Goal: Find specific page/section: Find specific page/section

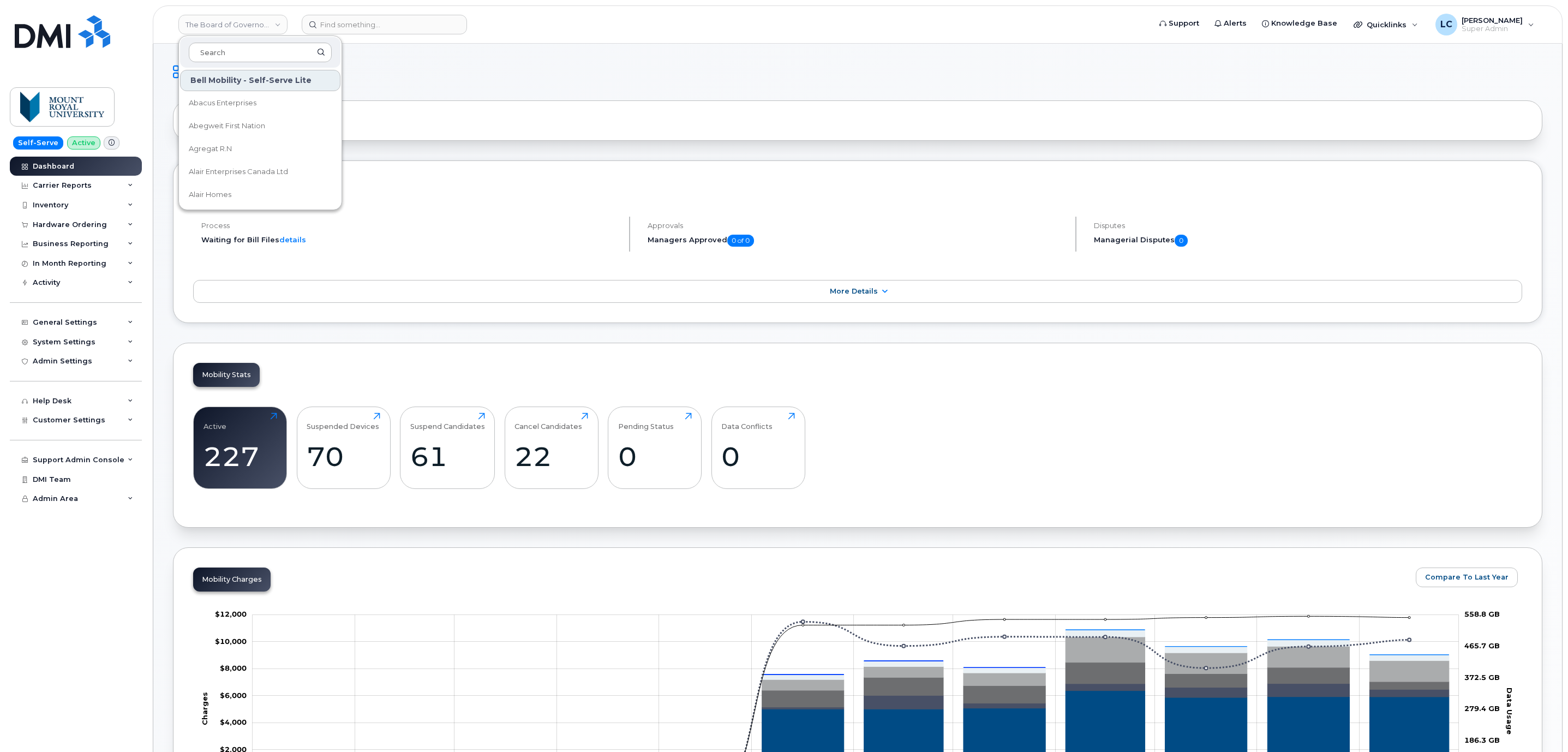
click at [433, 80] on h1 "Dashboard" at bounding box center [855, 72] width 1364 height 17
click at [259, 13] on div "The Board of Governors Of [GEOGRAPHIC_DATA]" at bounding box center [233, 24] width 120 height 22
click at [264, 23] on link "The Board of Governors Of [GEOGRAPHIC_DATA]" at bounding box center [233, 24] width 109 height 19
click at [244, 42] on div at bounding box center [260, 52] width 160 height 31
click at [244, 43] on input at bounding box center [260, 52] width 143 height 19
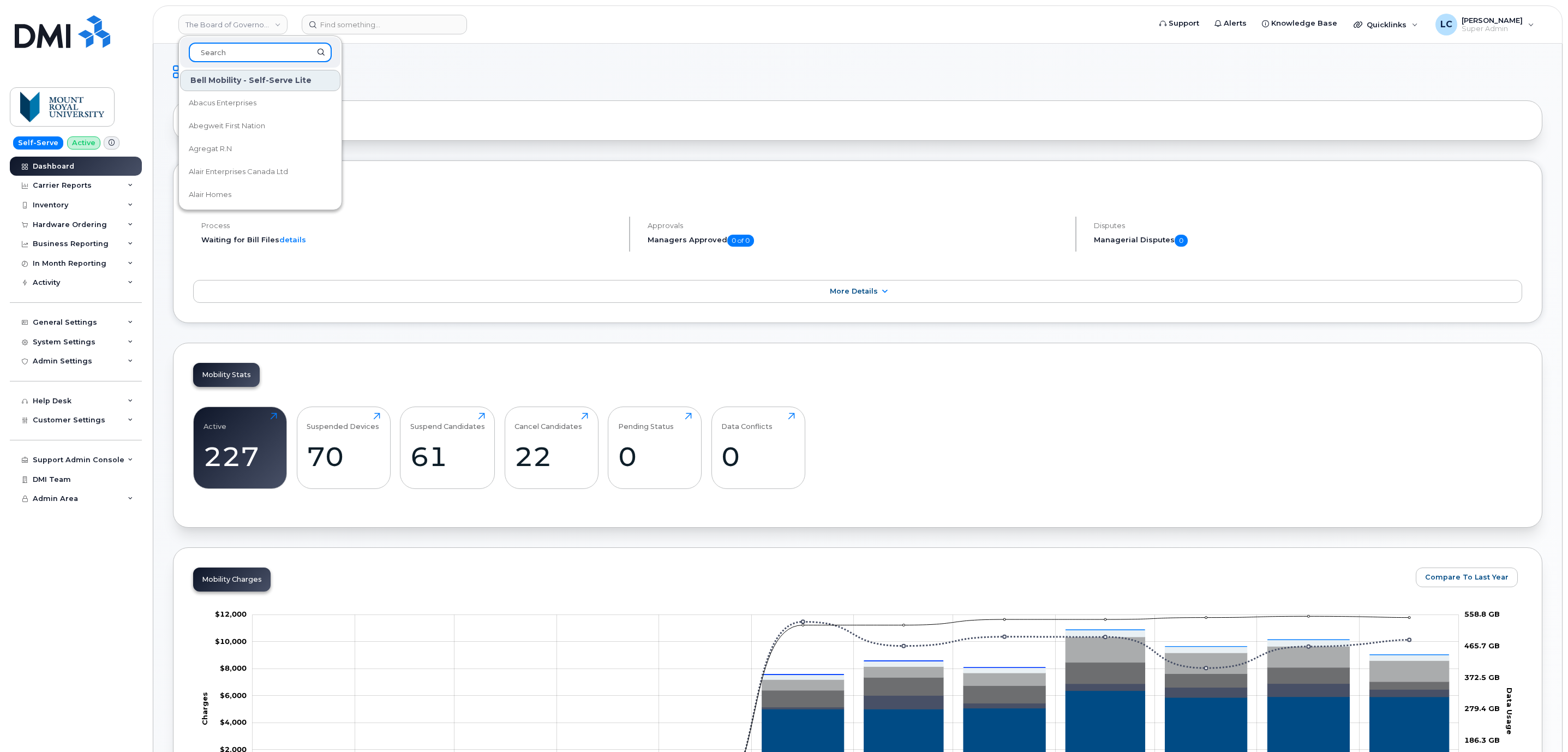
click at [246, 44] on input at bounding box center [260, 52] width 143 height 19
type input "[PERSON_NAME]"
click at [264, 104] on span "[PERSON_NAME] Group of Companies" at bounding box center [251, 103] width 125 height 21
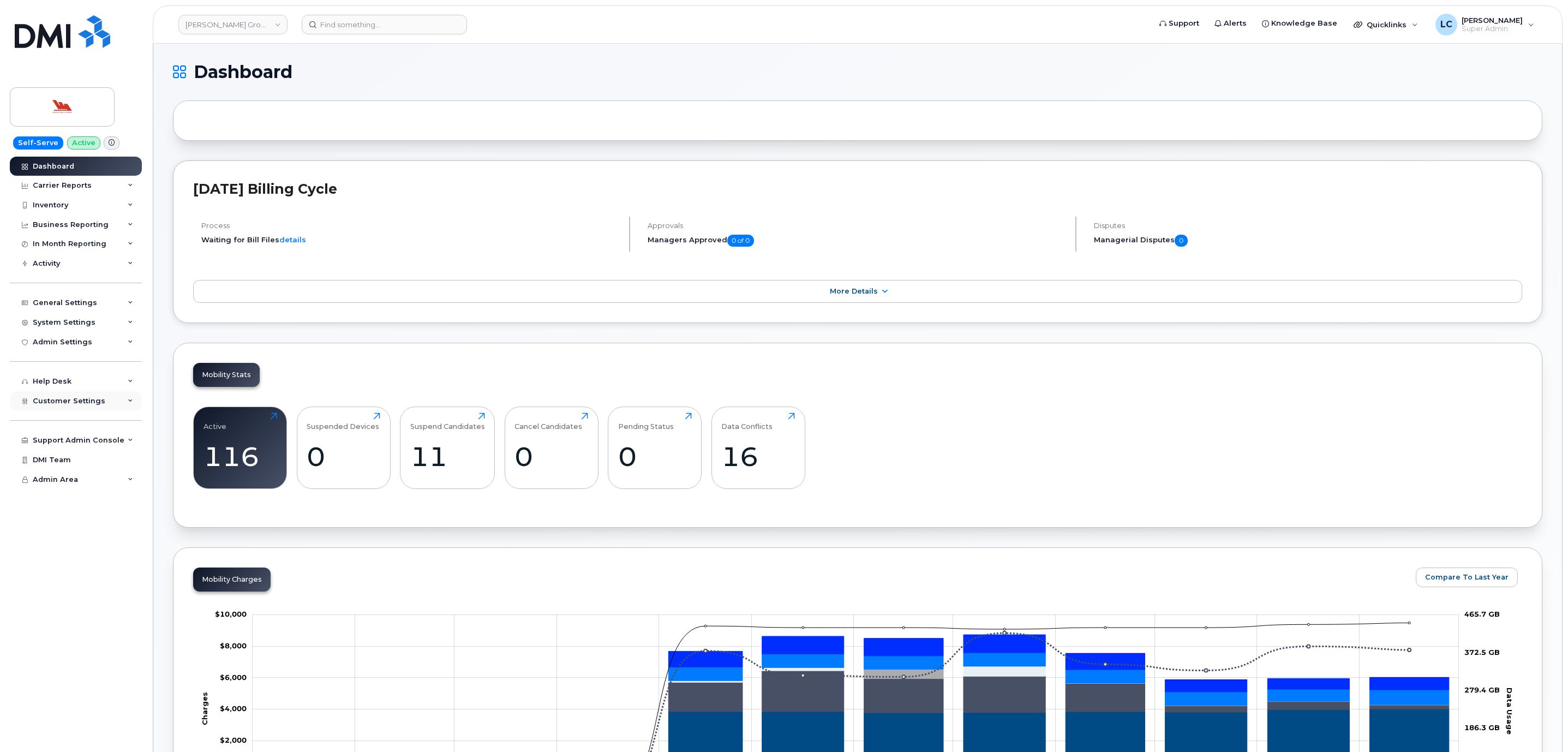
click at [82, 401] on span "Customer Settings" at bounding box center [69, 400] width 72 height 8
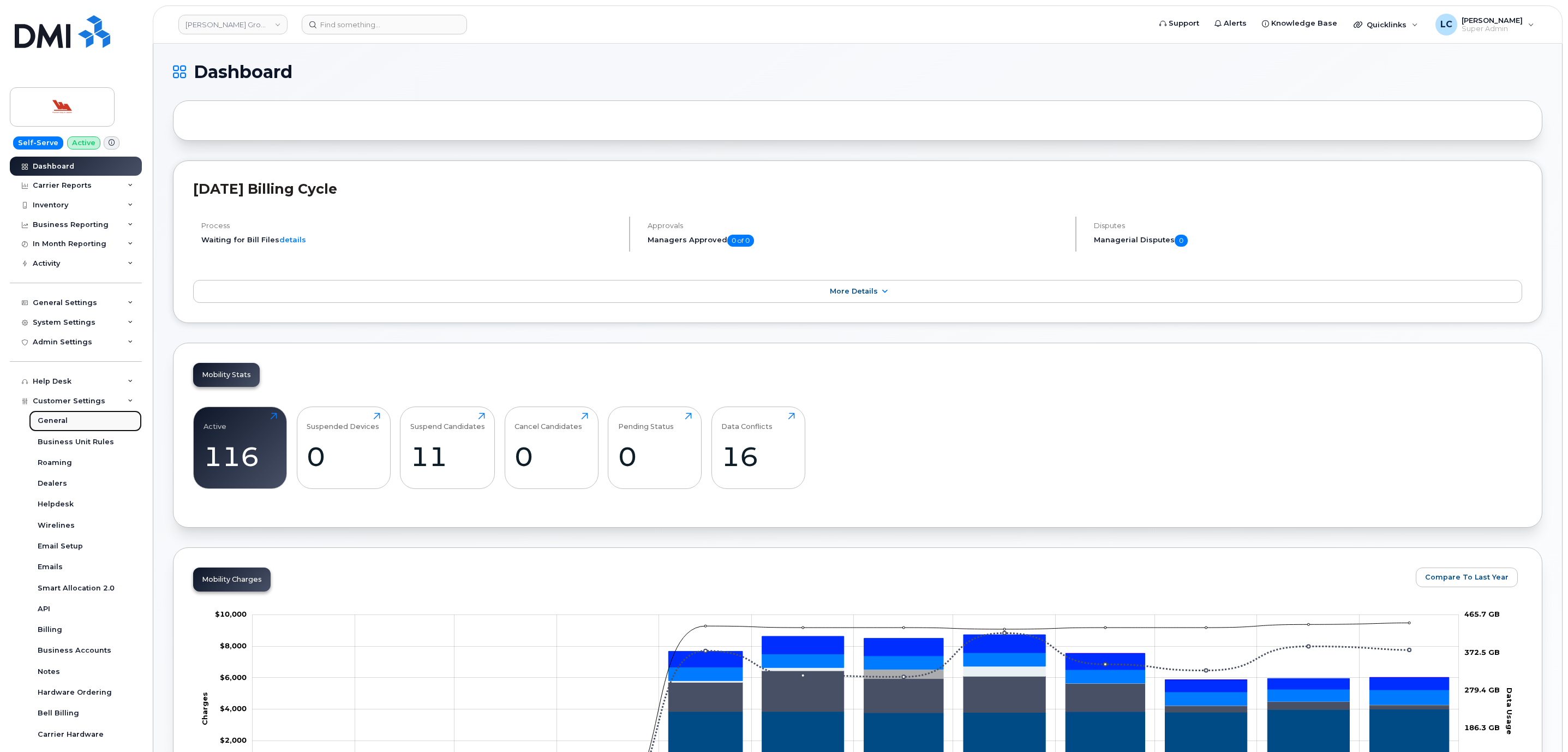
click at [64, 418] on div "General" at bounding box center [52, 421] width 30 height 10
